Goal: Task Accomplishment & Management: Use online tool/utility

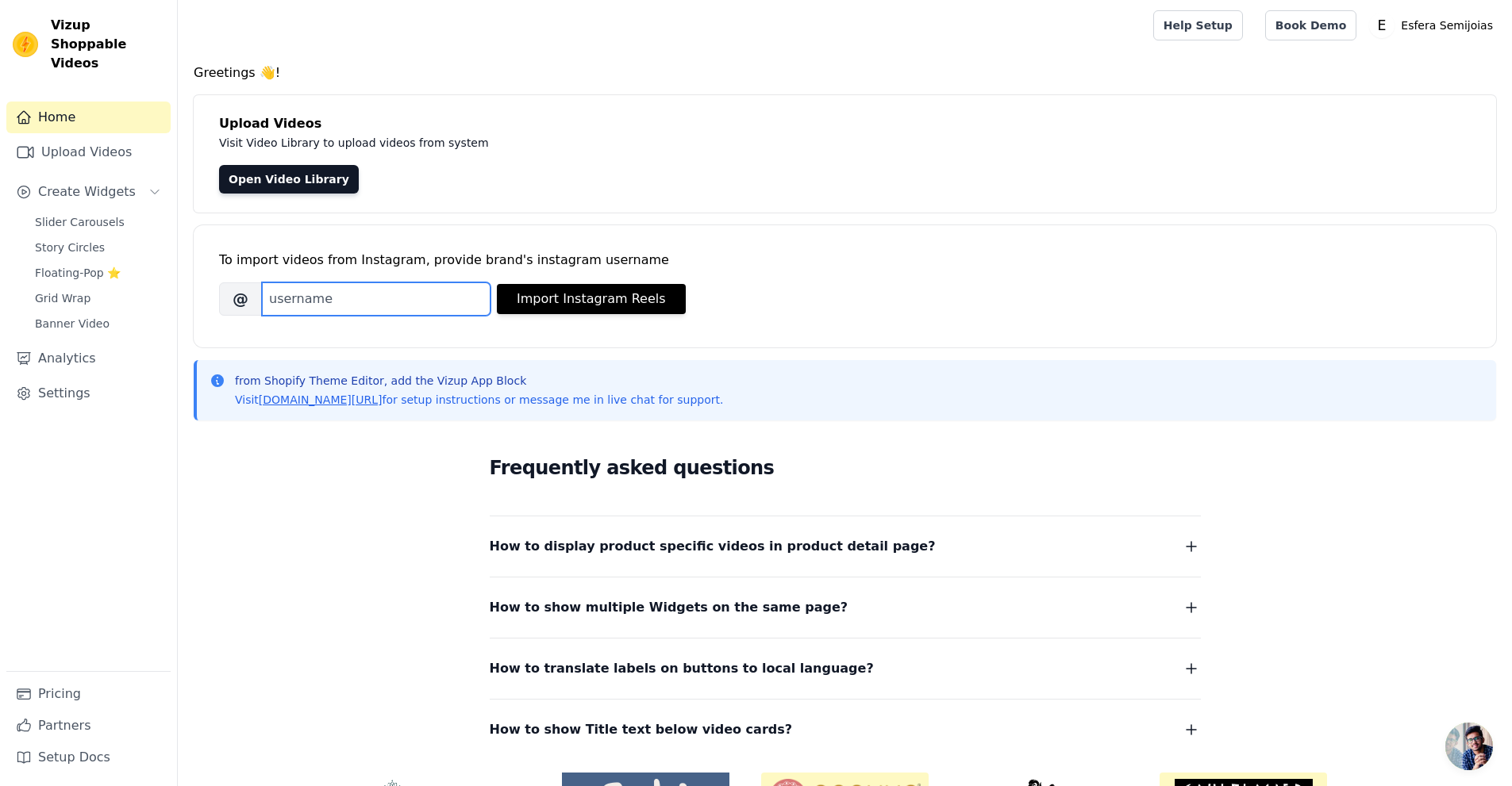
click at [301, 307] on input "Brand's Instagram Username" at bounding box center [376, 299] width 229 height 33
click at [105, 137] on link "Upload Videos" at bounding box center [88, 152] width 164 height 32
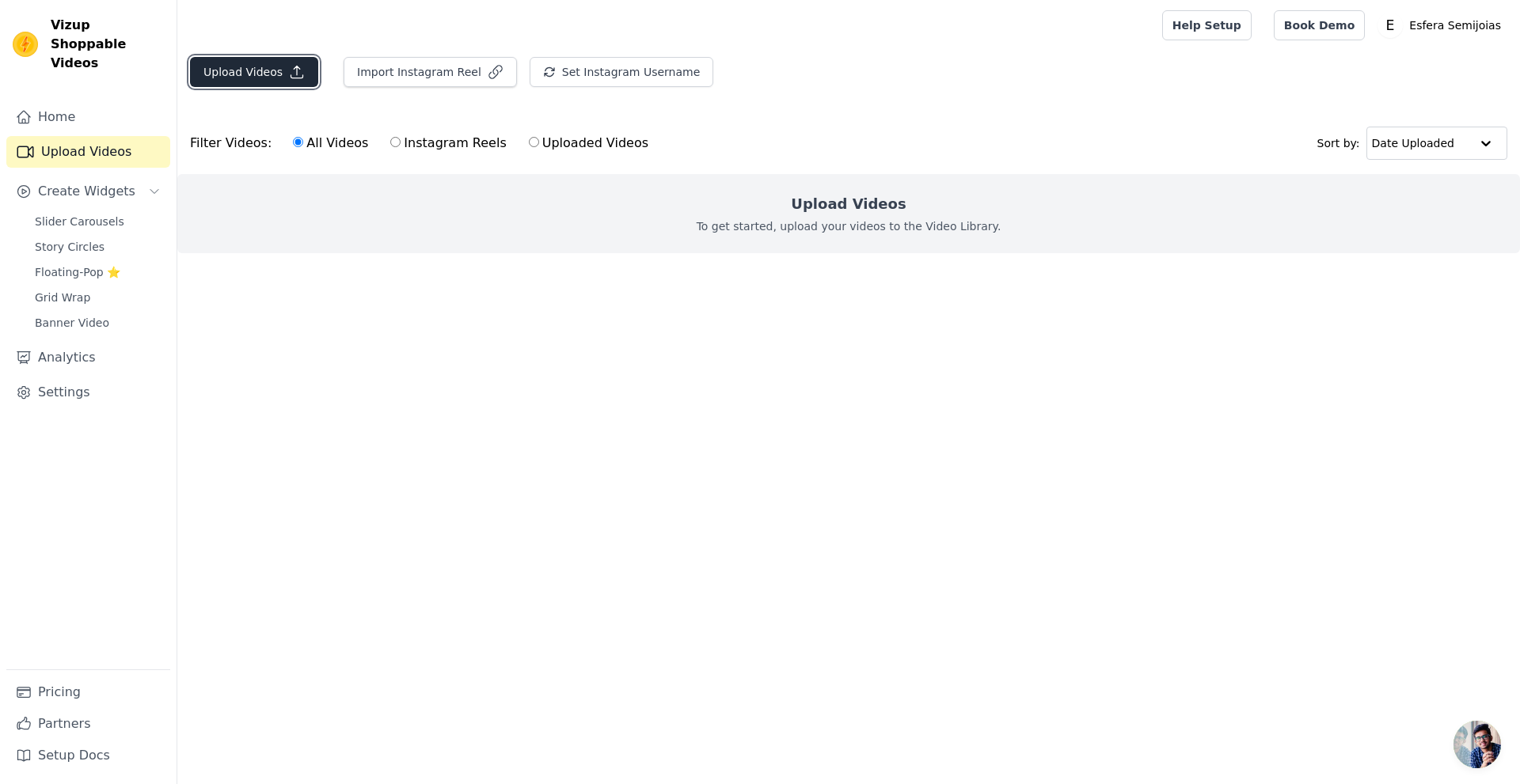
click at [289, 66] on icon "button" at bounding box center [296, 71] width 16 height 16
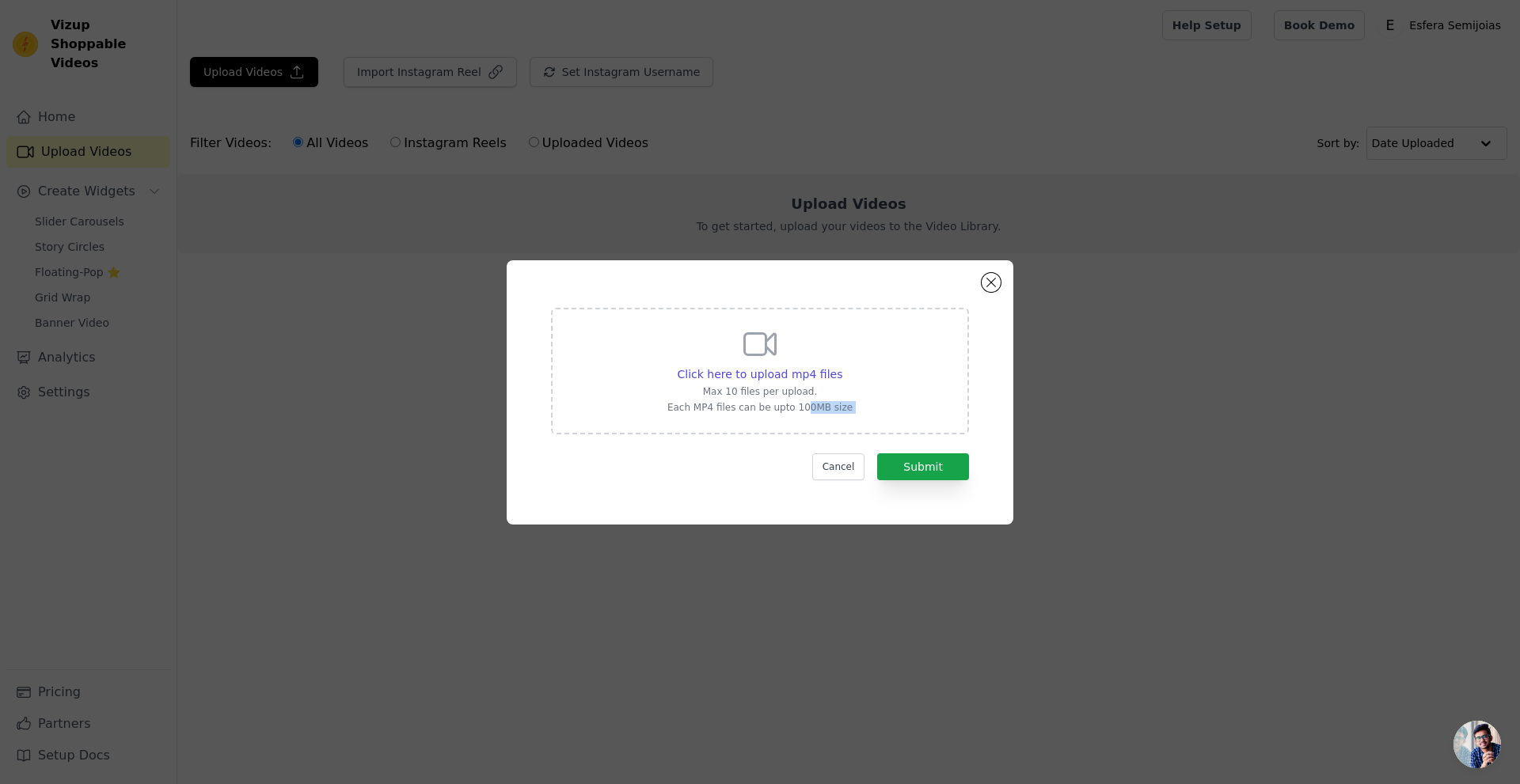
click at [804, 429] on form "Click here to upload mp4 files Max 10 files per upload. Each MP4 files can be u…" at bounding box center [760, 394] width 418 height 172
click at [787, 396] on p "Max 10 files per upload." at bounding box center [760, 392] width 185 height 13
click at [841, 366] on input "Click here to upload mp4 files Max 10 files per upload. Each MP4 files can be u…" at bounding box center [841, 365] width 1 height 1
type input "C:\fakepath\VIDEO AMB 1 (1).mp4"
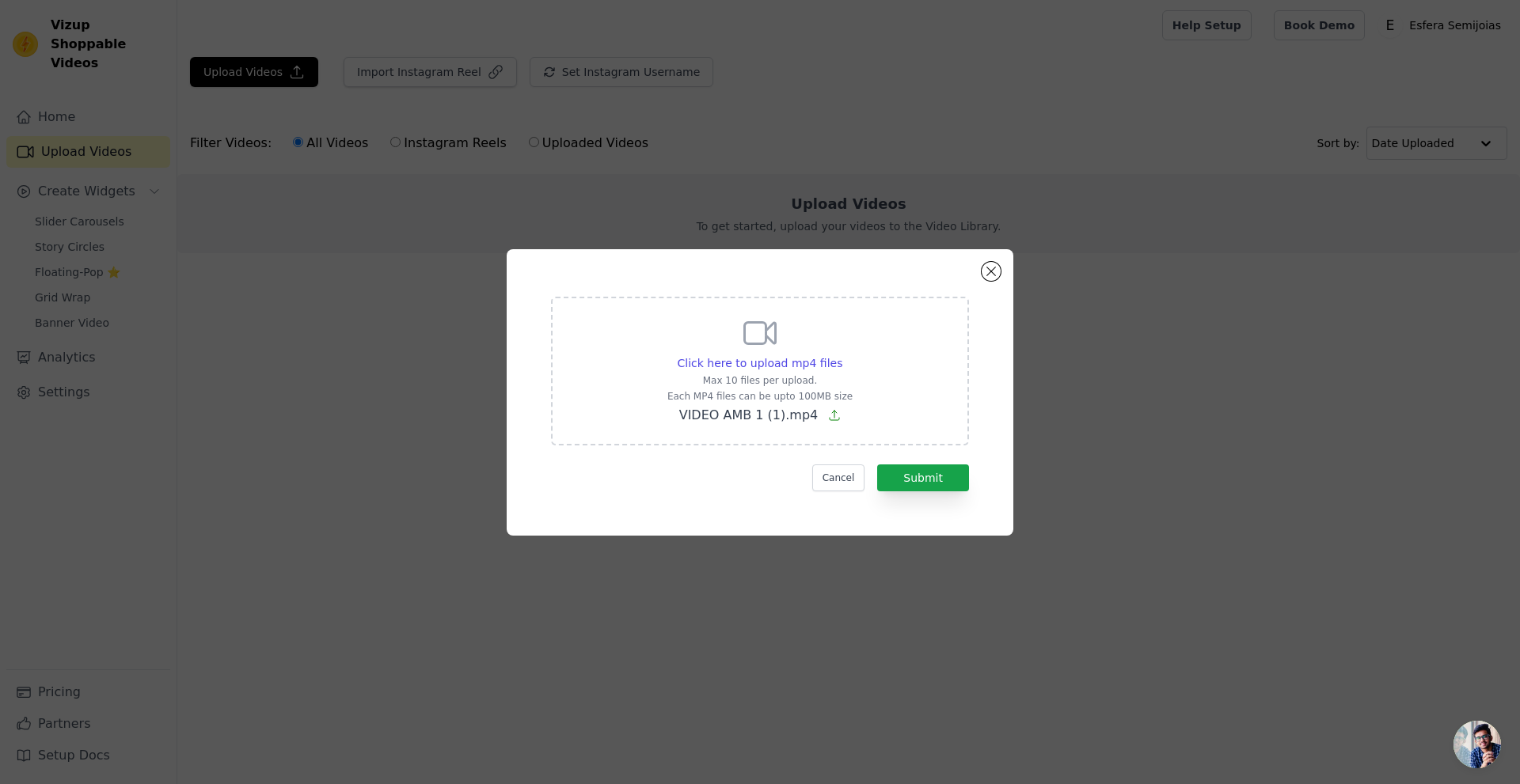
click at [911, 463] on form "Click here to upload mp4 files Max 10 files per upload. Each MP4 files can be u…" at bounding box center [760, 394] width 418 height 195
click at [911, 467] on button "Submit" at bounding box center [923, 477] width 92 height 27
